Goal: Navigation & Orientation: Find specific page/section

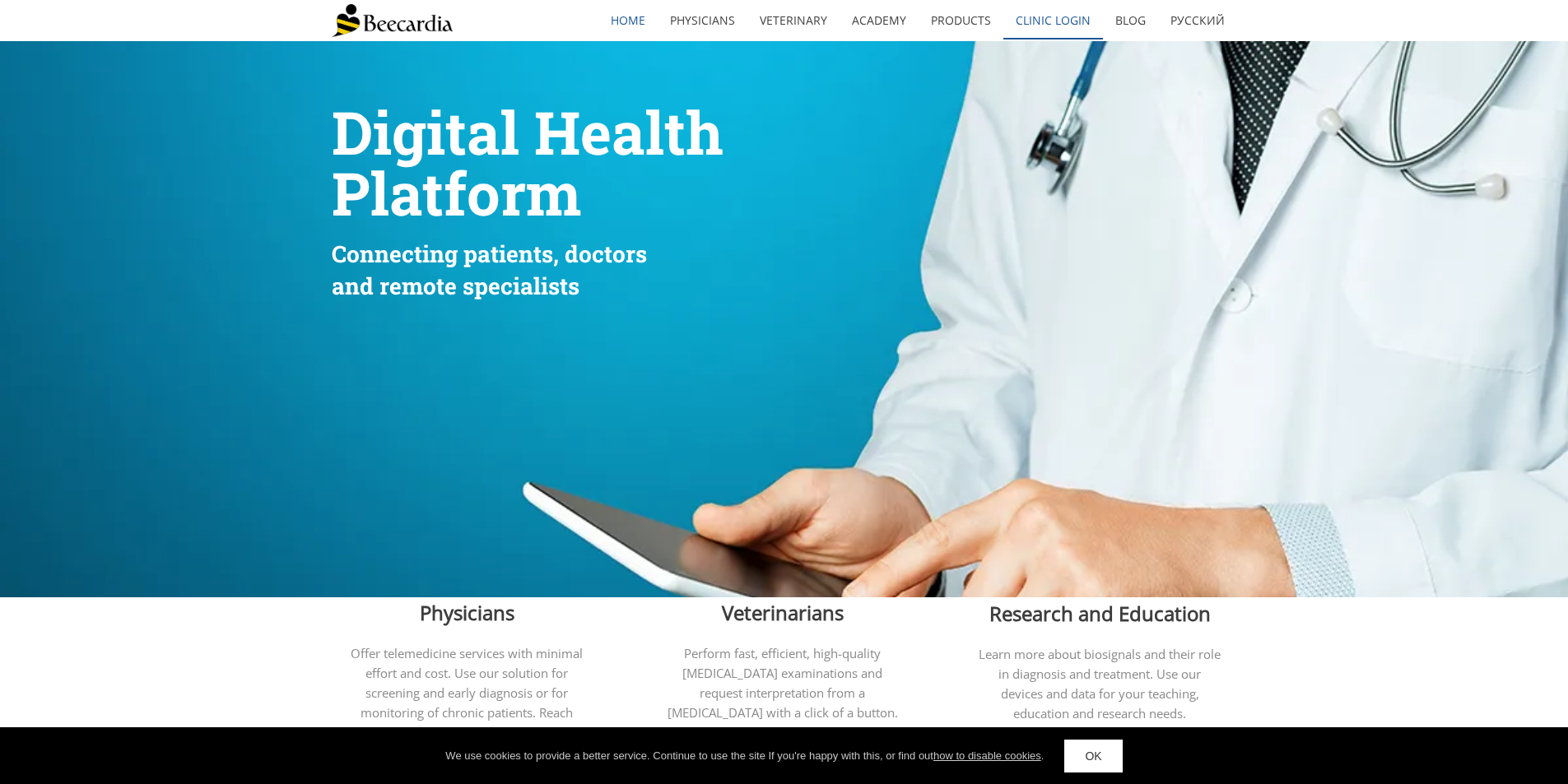
click at [1018, 7] on link "Clinic Login" at bounding box center [1052, 21] width 99 height 38
click at [1061, 27] on link "Clinic Login" at bounding box center [1052, 21] width 99 height 38
